Goal: Transaction & Acquisition: Obtain resource

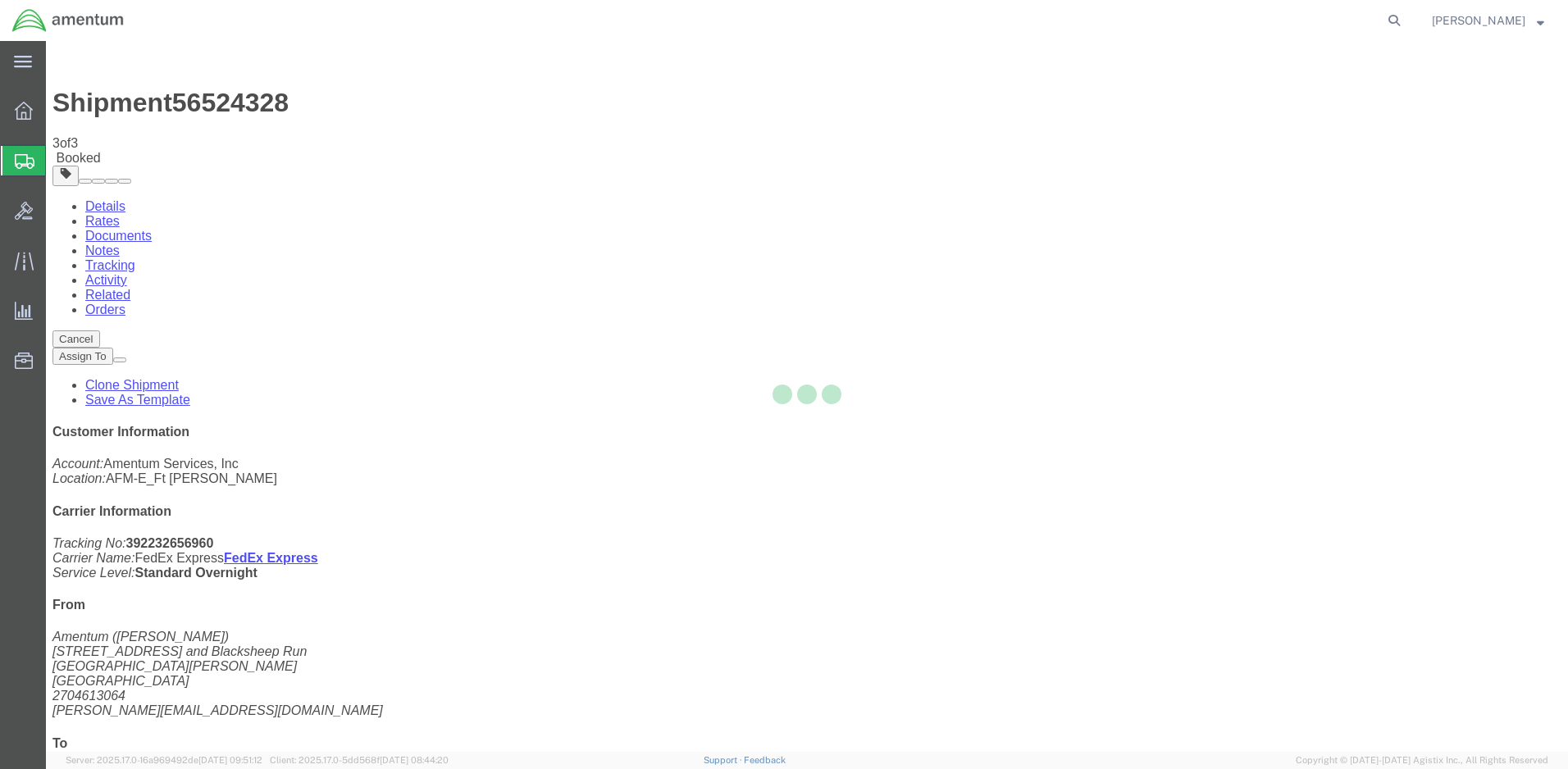
type input "Enter Email Address"
checkbox input "true"
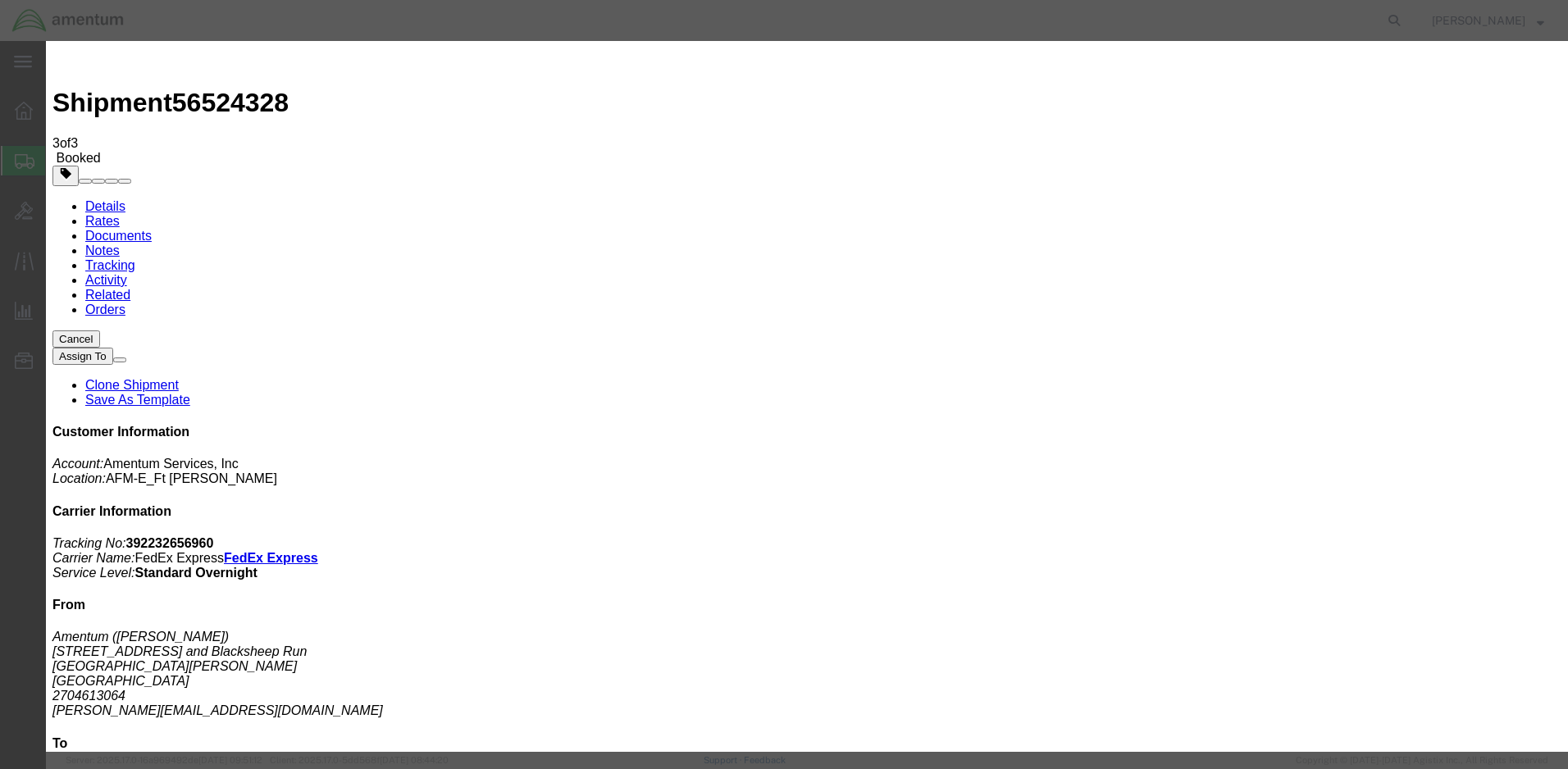
checkbox input "true"
type input "[PERSON_NAME][EMAIL_ADDRESS][PERSON_NAME][DOMAIN_NAME]"
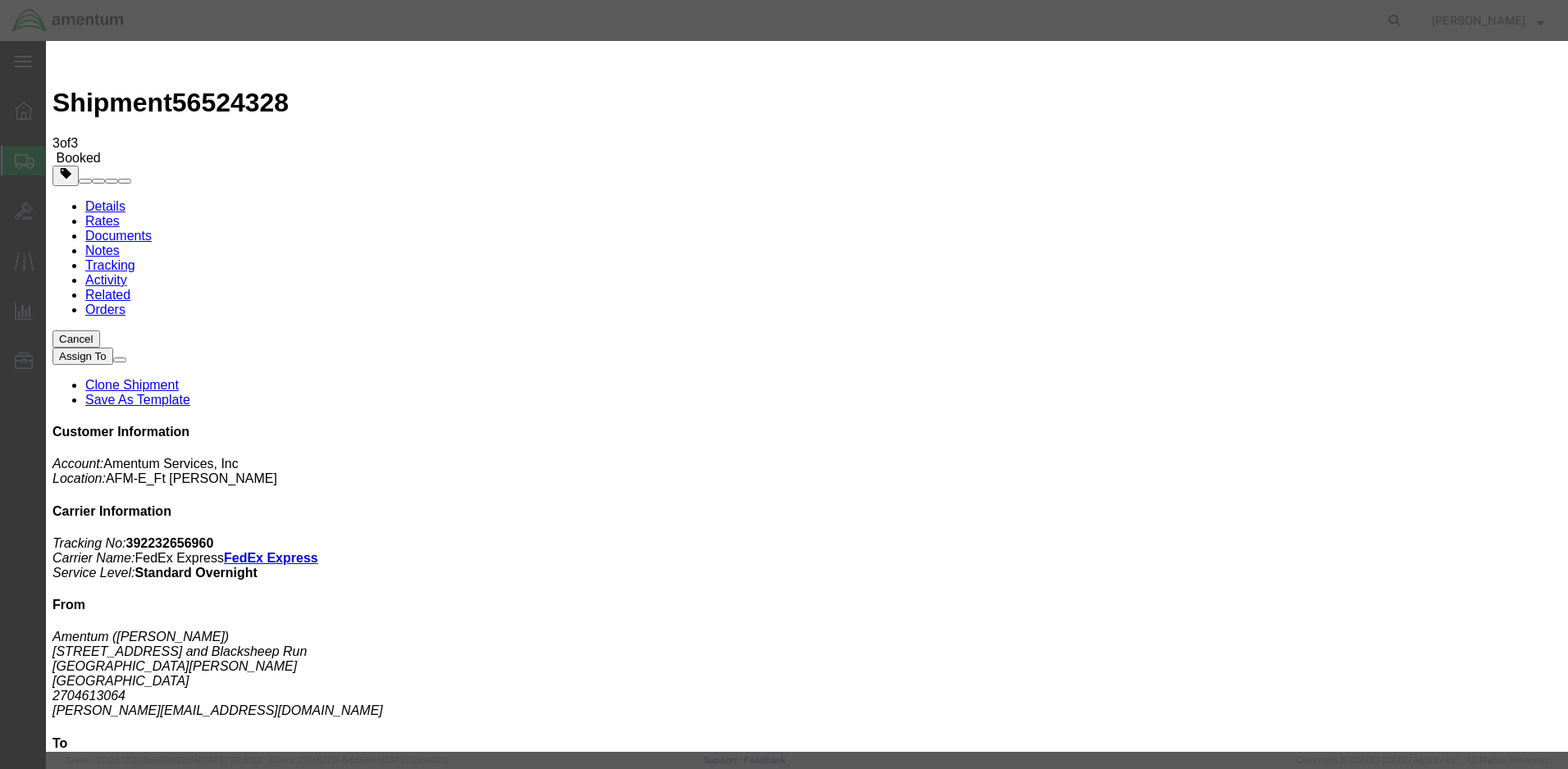
type input "[PERSON_NAME][EMAIL_ADDRESS][PERSON_NAME][DOMAIN_NAME]"
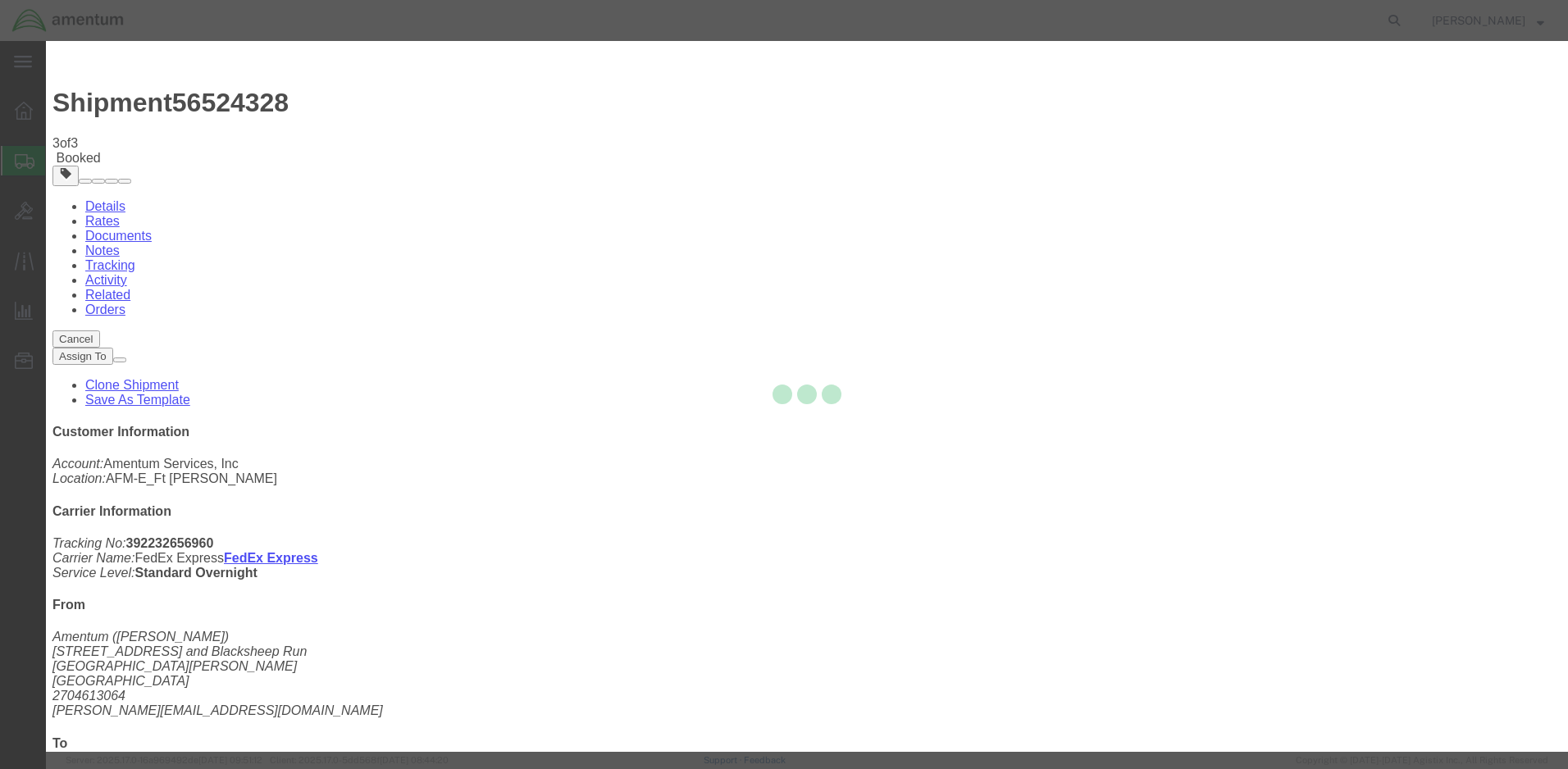
checkbox input "false"
